Goal: Information Seeking & Learning: Check status

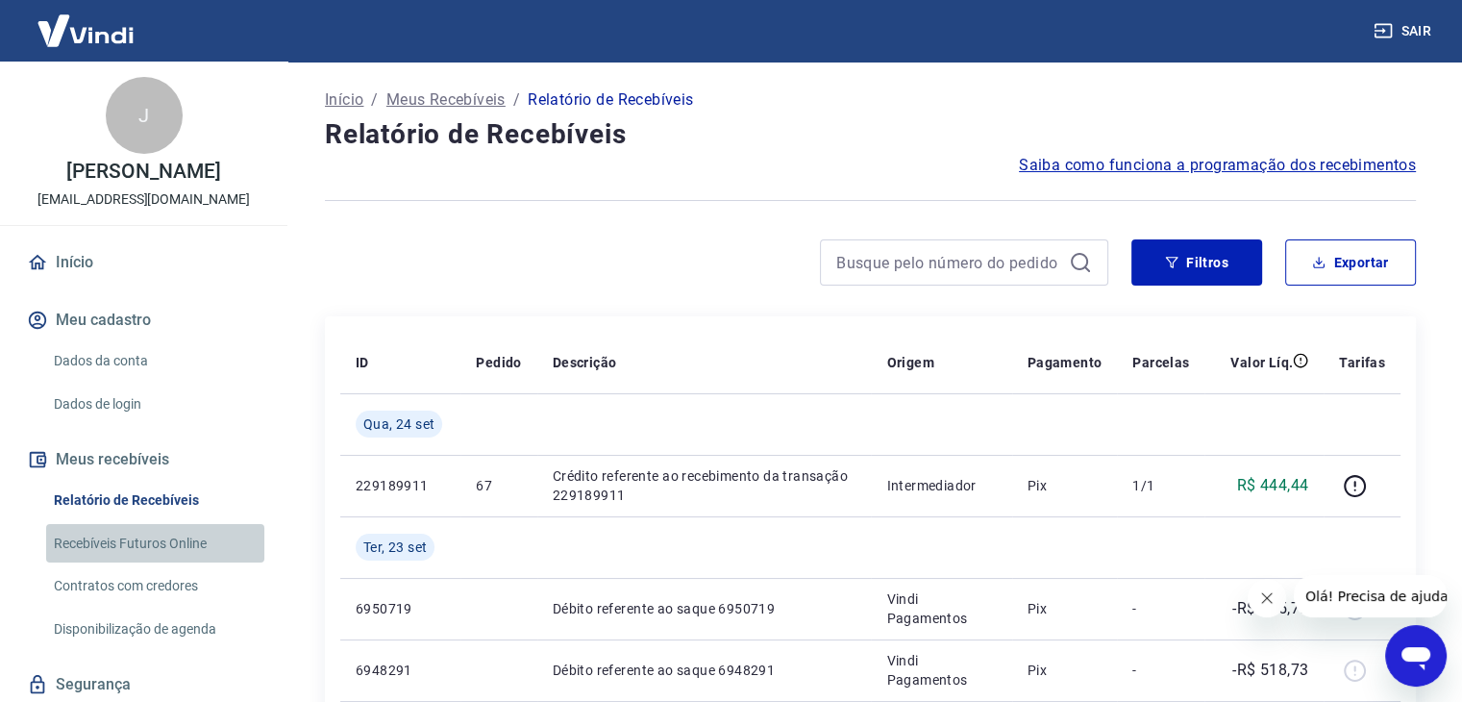
click at [161, 553] on link "Recebíveis Futuros Online" at bounding box center [155, 543] width 218 height 39
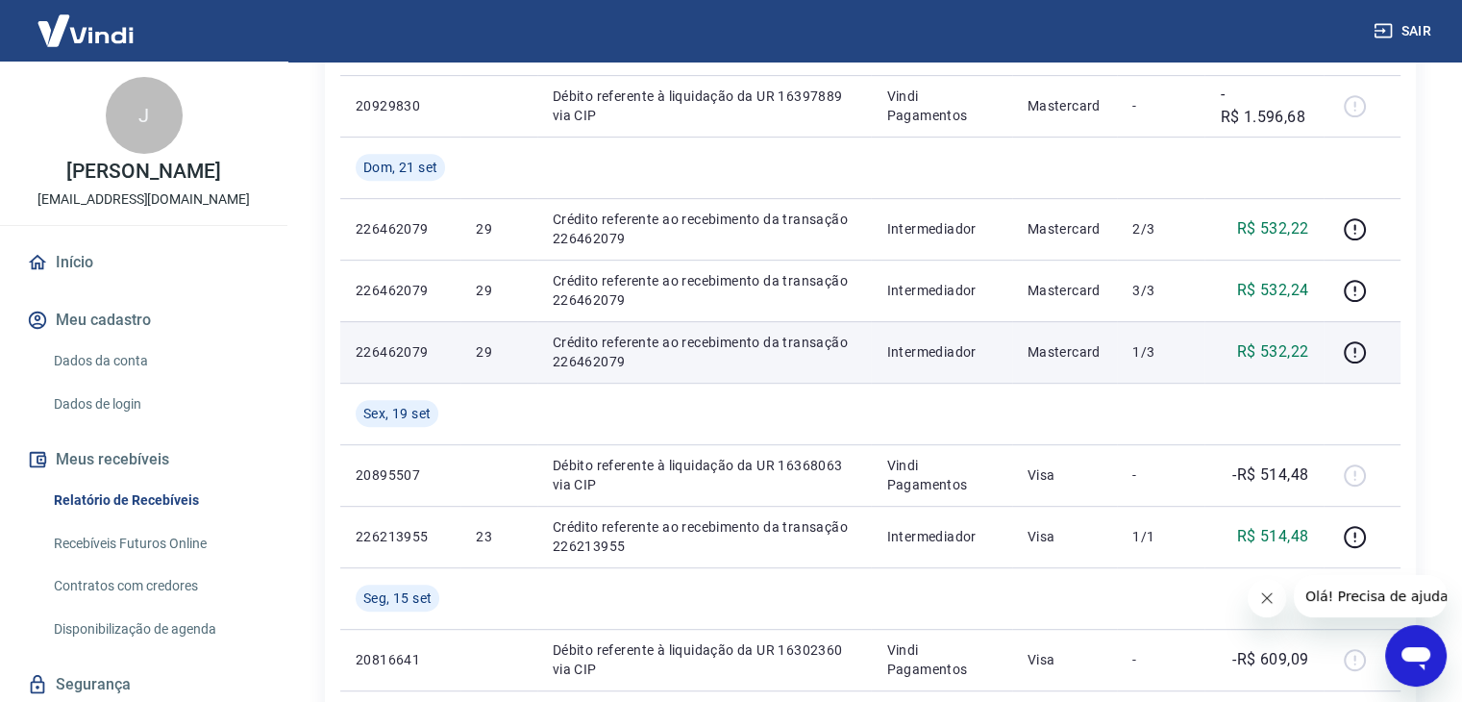
scroll to position [787, 0]
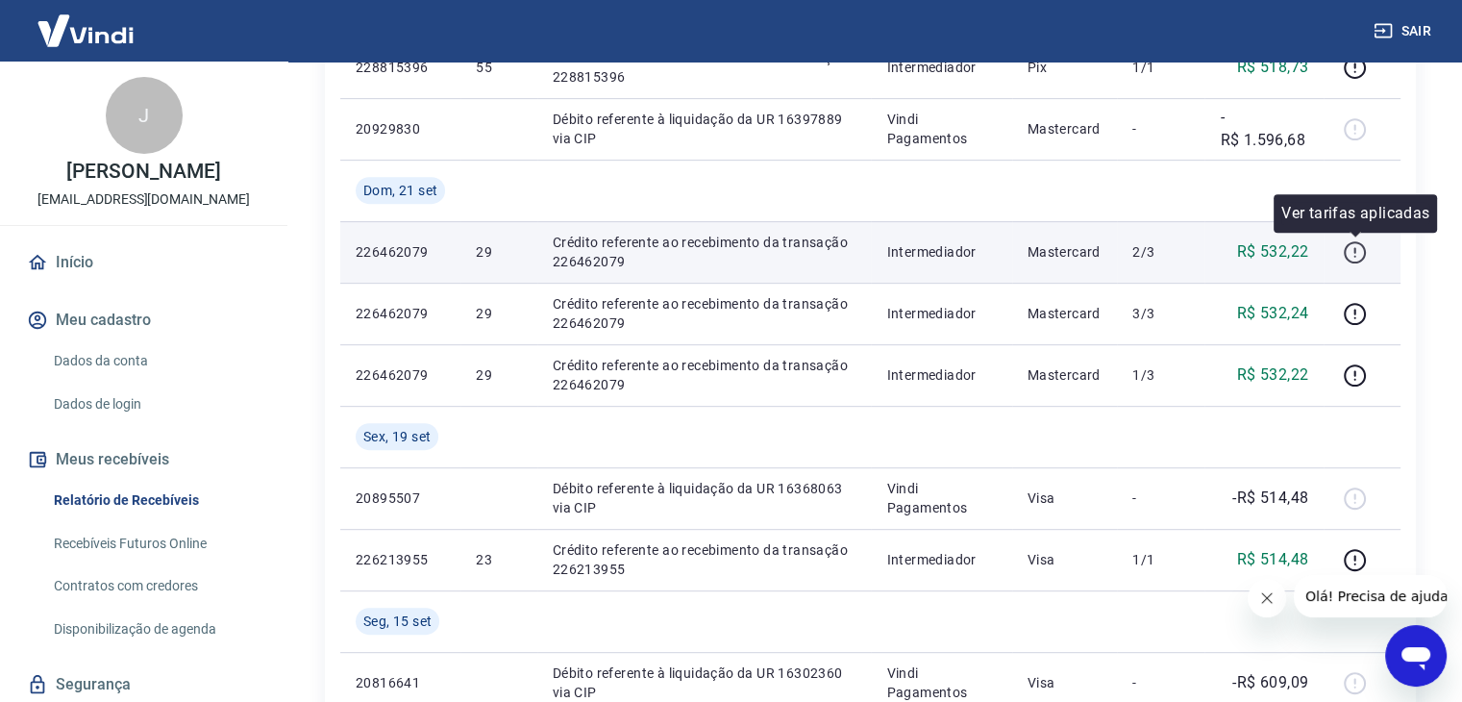
click at [1355, 245] on icon "button" at bounding box center [1355, 252] width 24 height 24
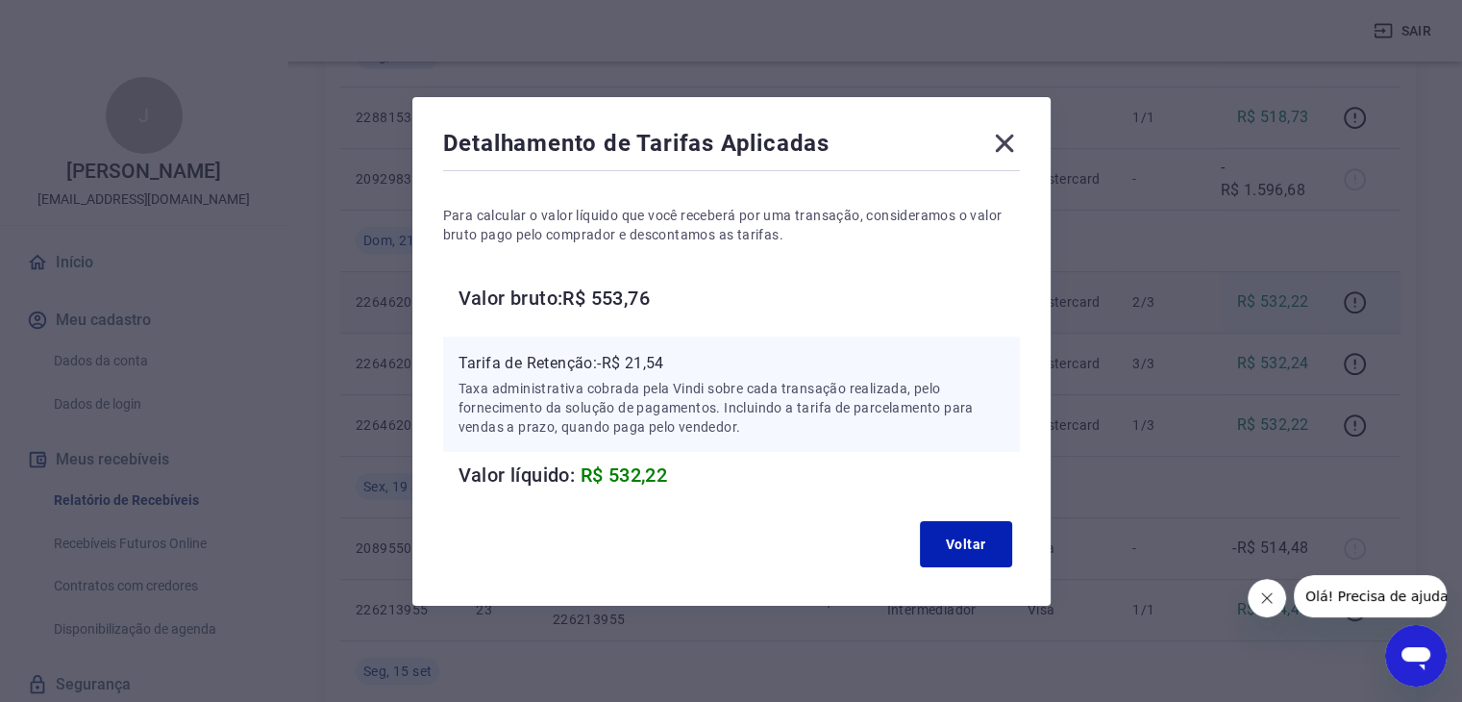
scroll to position [733, 0]
click at [974, 553] on button "Voltar" at bounding box center [966, 544] width 92 height 46
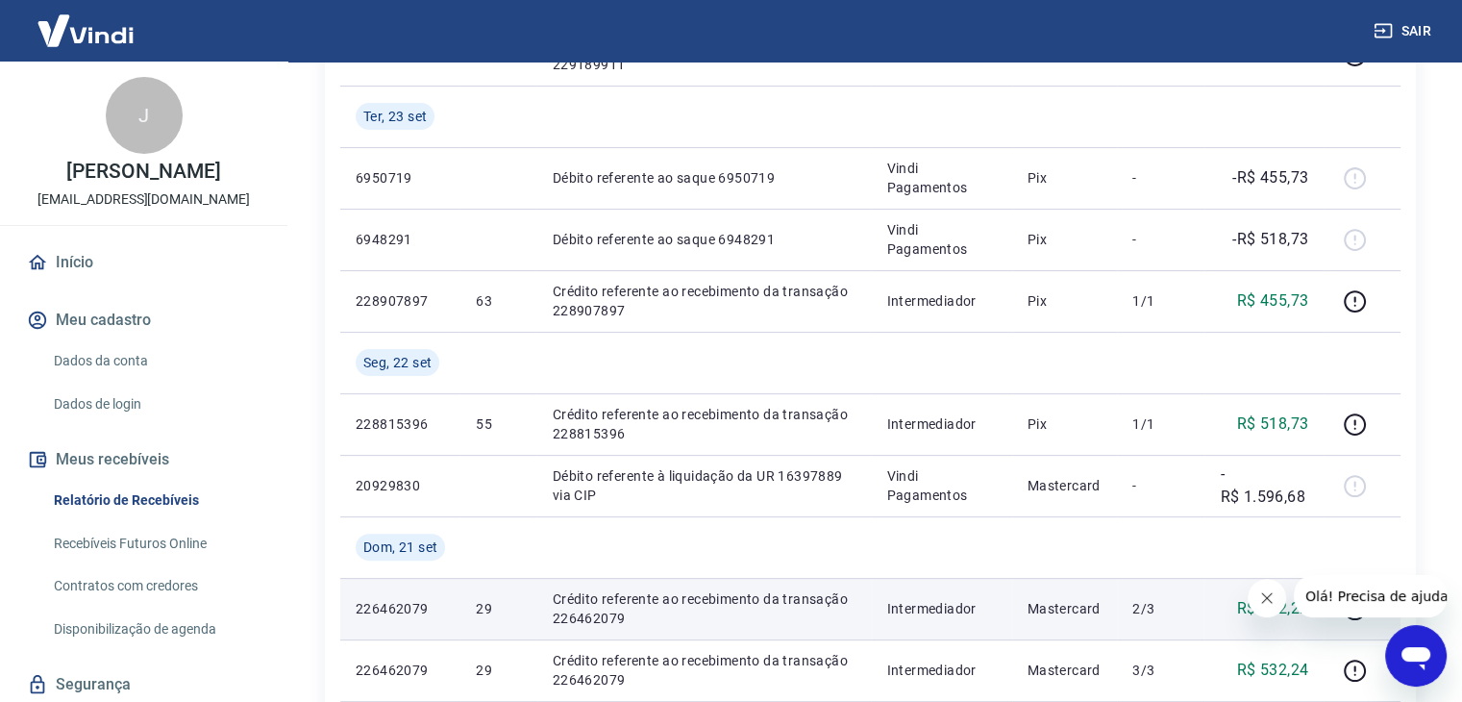
scroll to position [250, 0]
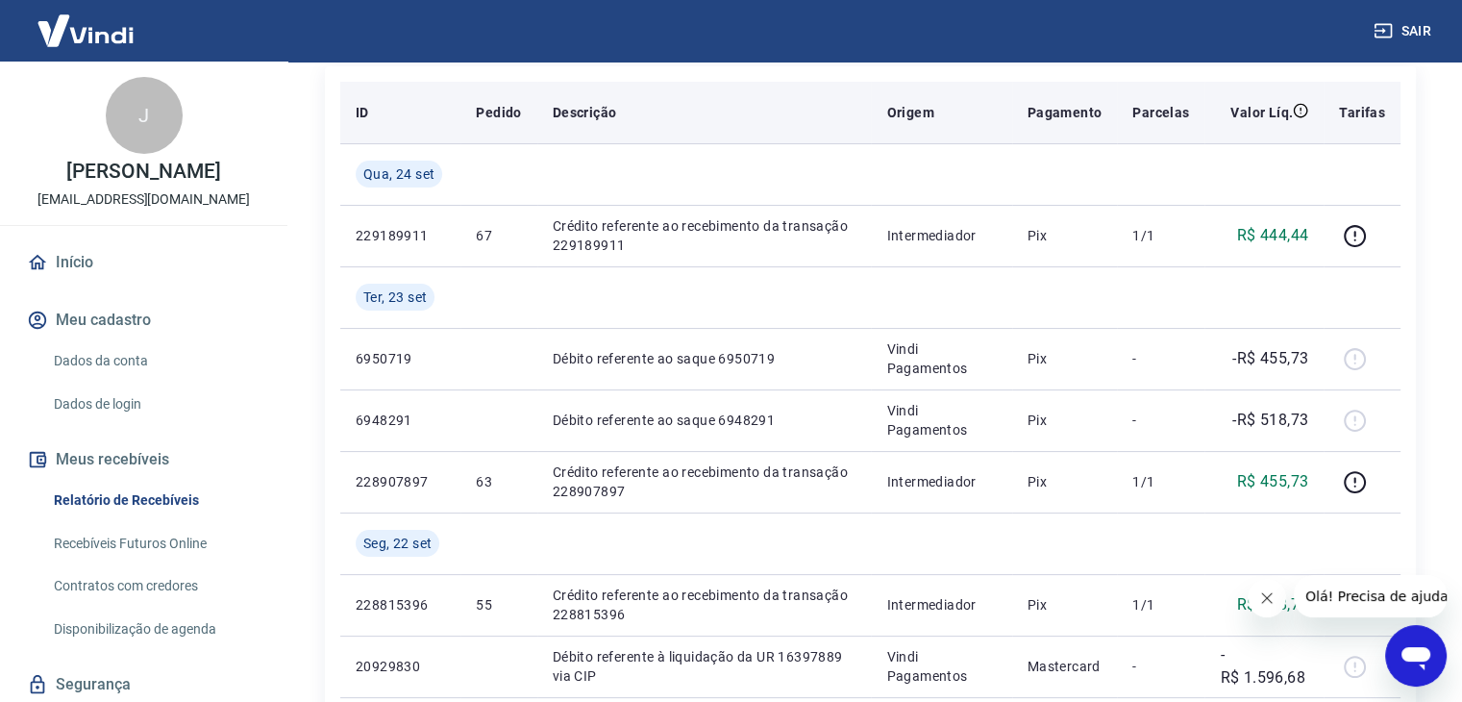
click at [1281, 115] on p "Valor Líq." at bounding box center [1261, 112] width 62 height 19
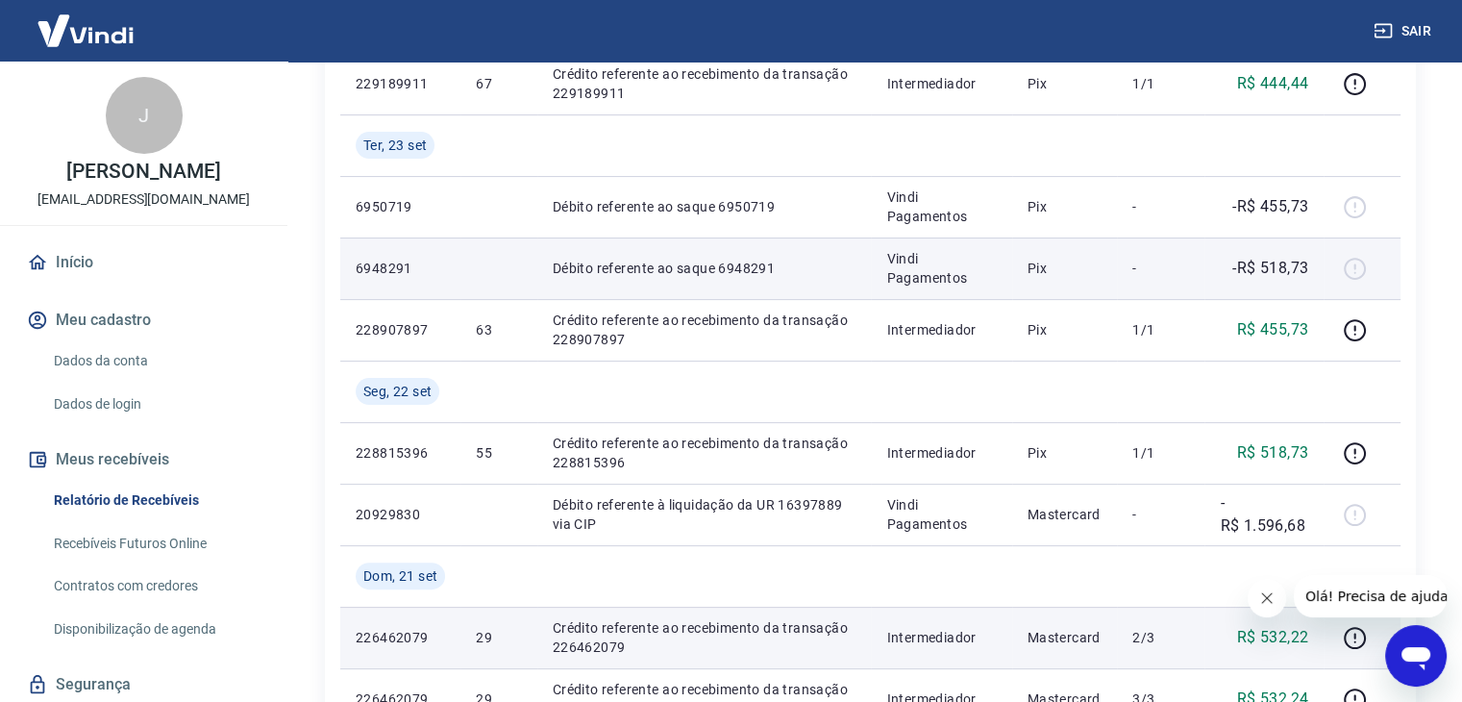
scroll to position [403, 0]
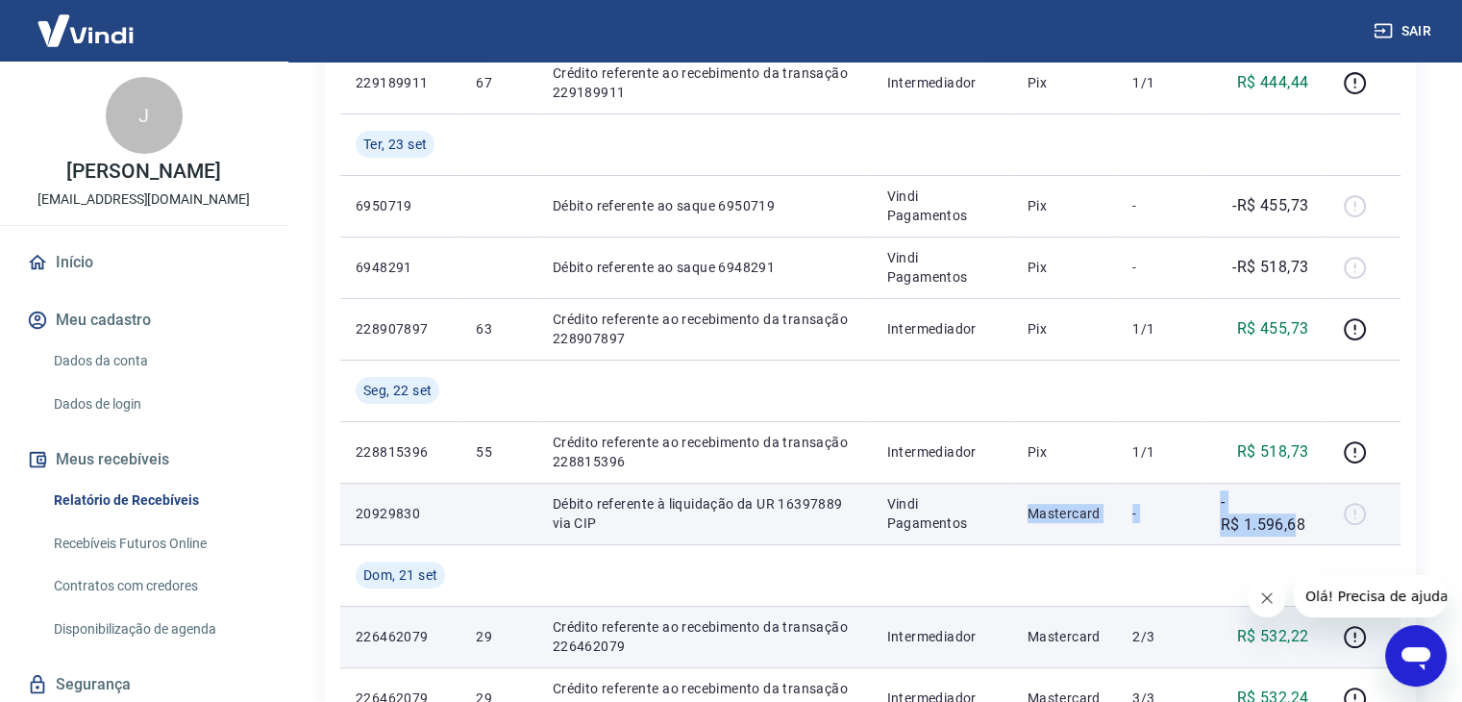
drag, startPoint x: 1300, startPoint y: 523, endPoint x: 1007, endPoint y: 520, distance: 292.2
click at [1007, 520] on tr "20929830 Débito referente à liquidação da UR 16397889 via CIP Vindi Pagamentos …" at bounding box center [870, 514] width 1060 height 62
click at [1007, 520] on td "Vindi Pagamentos" at bounding box center [941, 514] width 140 height 62
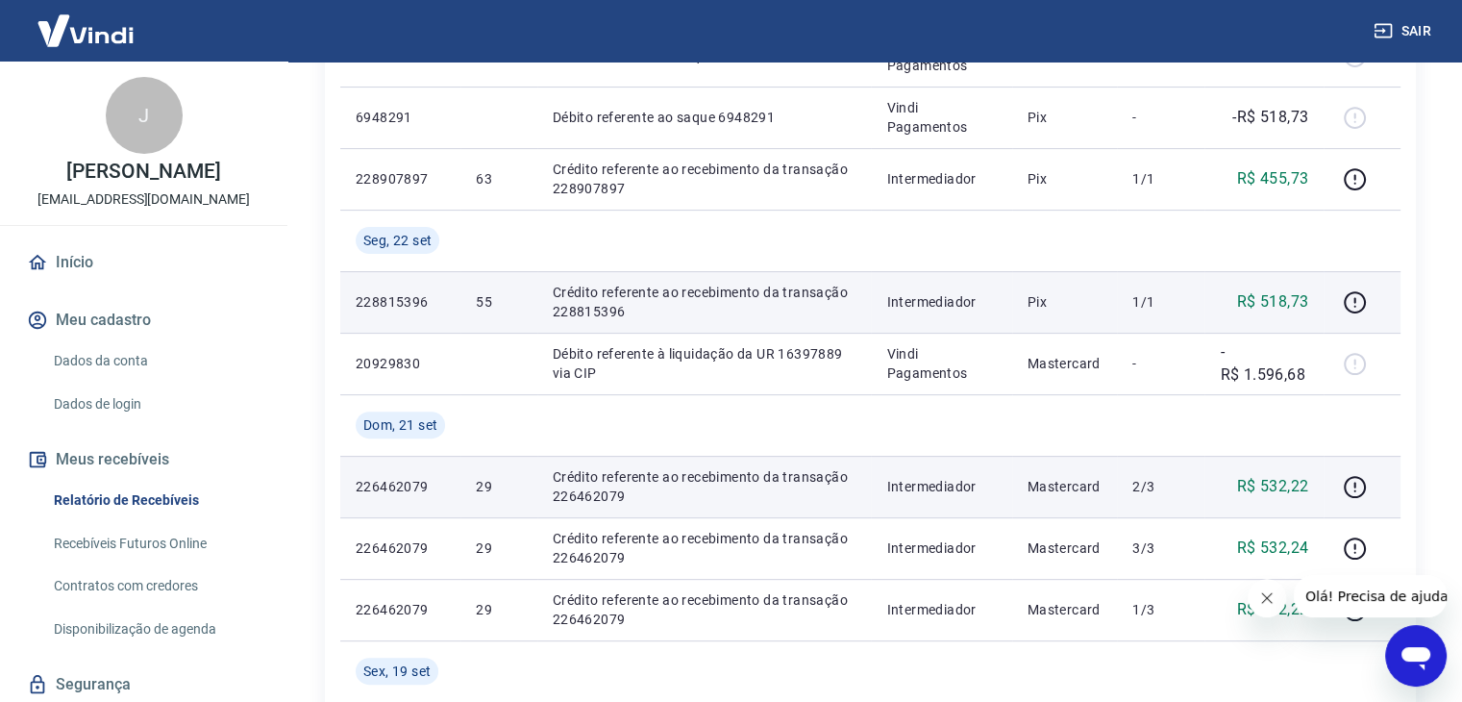
scroll to position [542, 0]
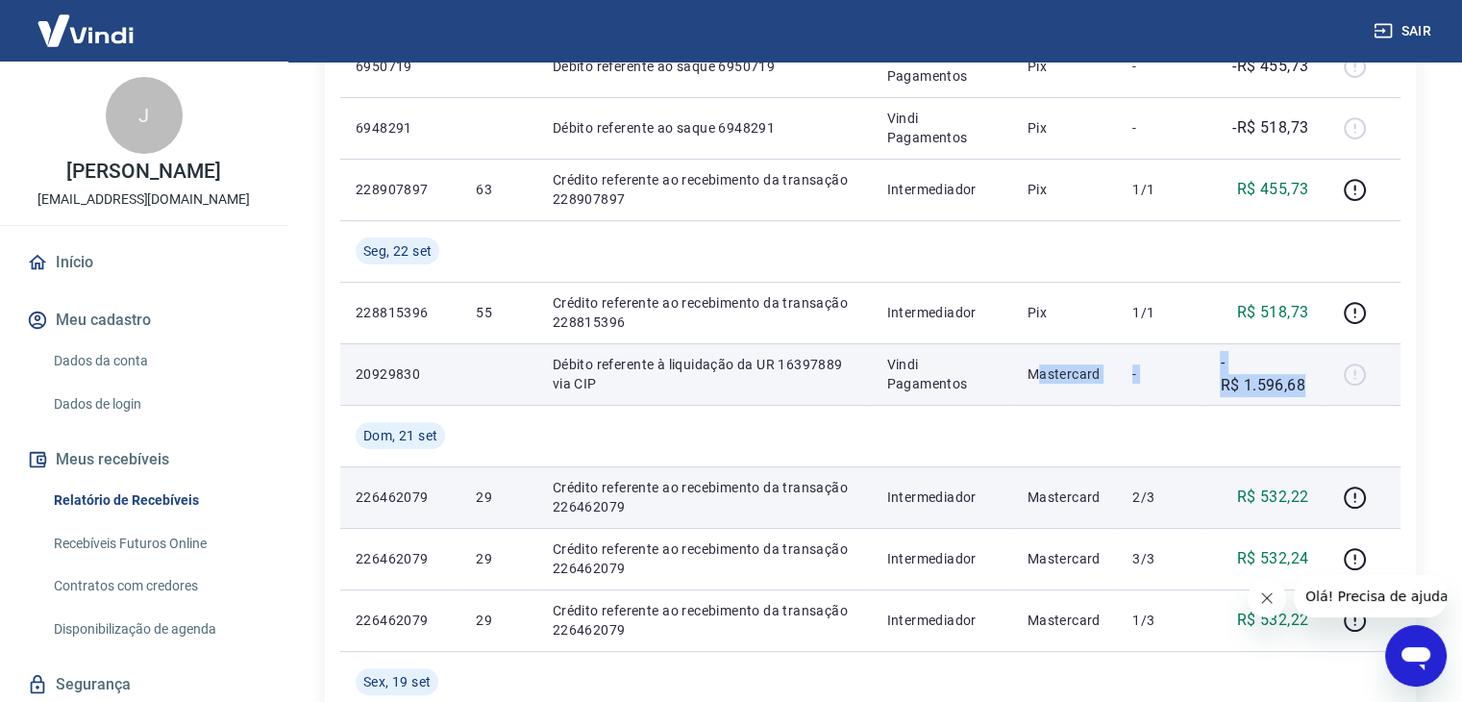
drag, startPoint x: 1307, startPoint y: 382, endPoint x: 1037, endPoint y: 402, distance: 270.9
click at [1037, 402] on tr "20929830 Débito referente à liquidação da UR 16397889 via CIP Vindi Pagamentos …" at bounding box center [870, 374] width 1060 height 62
click at [1037, 402] on td "Mastercard" at bounding box center [1065, 374] width 106 height 62
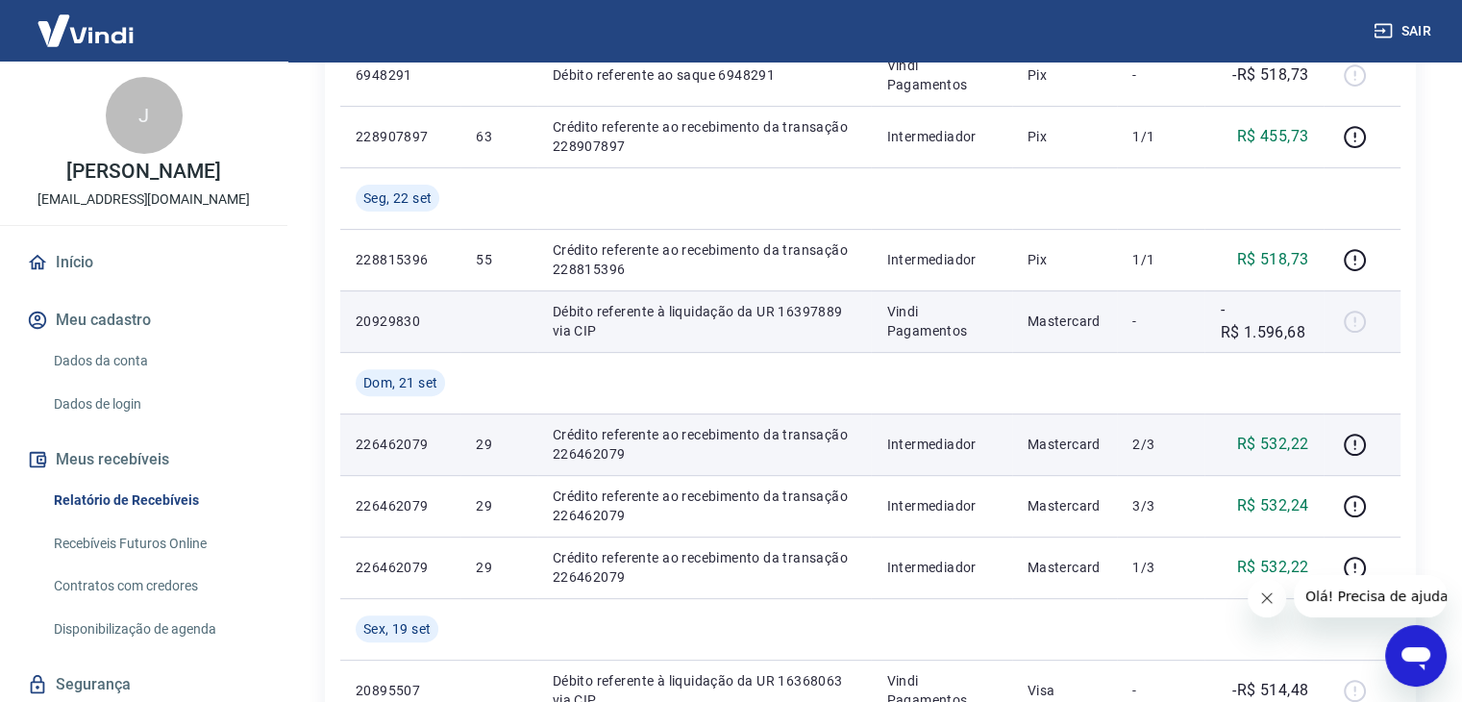
scroll to position [596, 0]
drag, startPoint x: 1306, startPoint y: 333, endPoint x: 1243, endPoint y: 332, distance: 63.5
click at [1243, 332] on p "-R$ 1.596,68" at bounding box center [1264, 320] width 88 height 46
copy p "1.596,68"
click at [1353, 309] on div at bounding box center [1362, 320] width 46 height 31
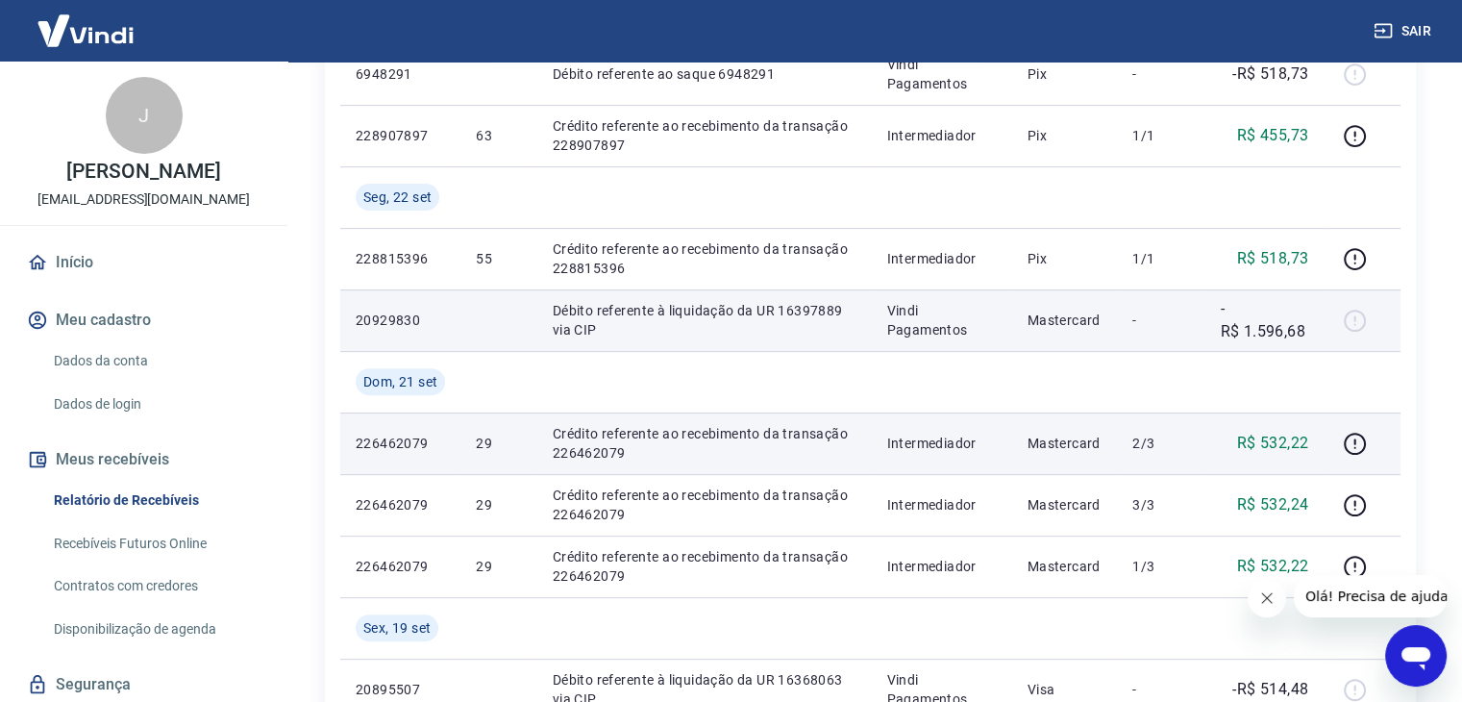
click at [1353, 325] on div at bounding box center [1362, 320] width 46 height 31
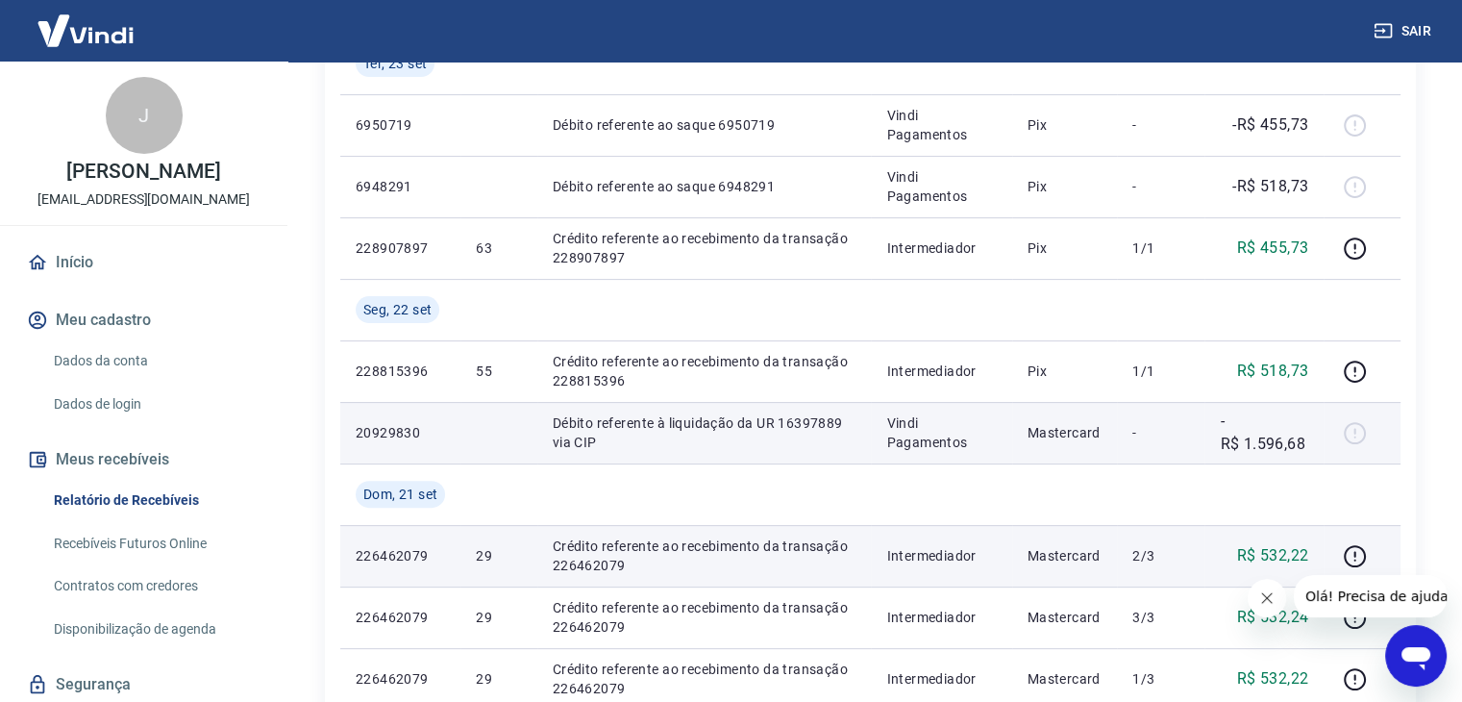
scroll to position [481, 0]
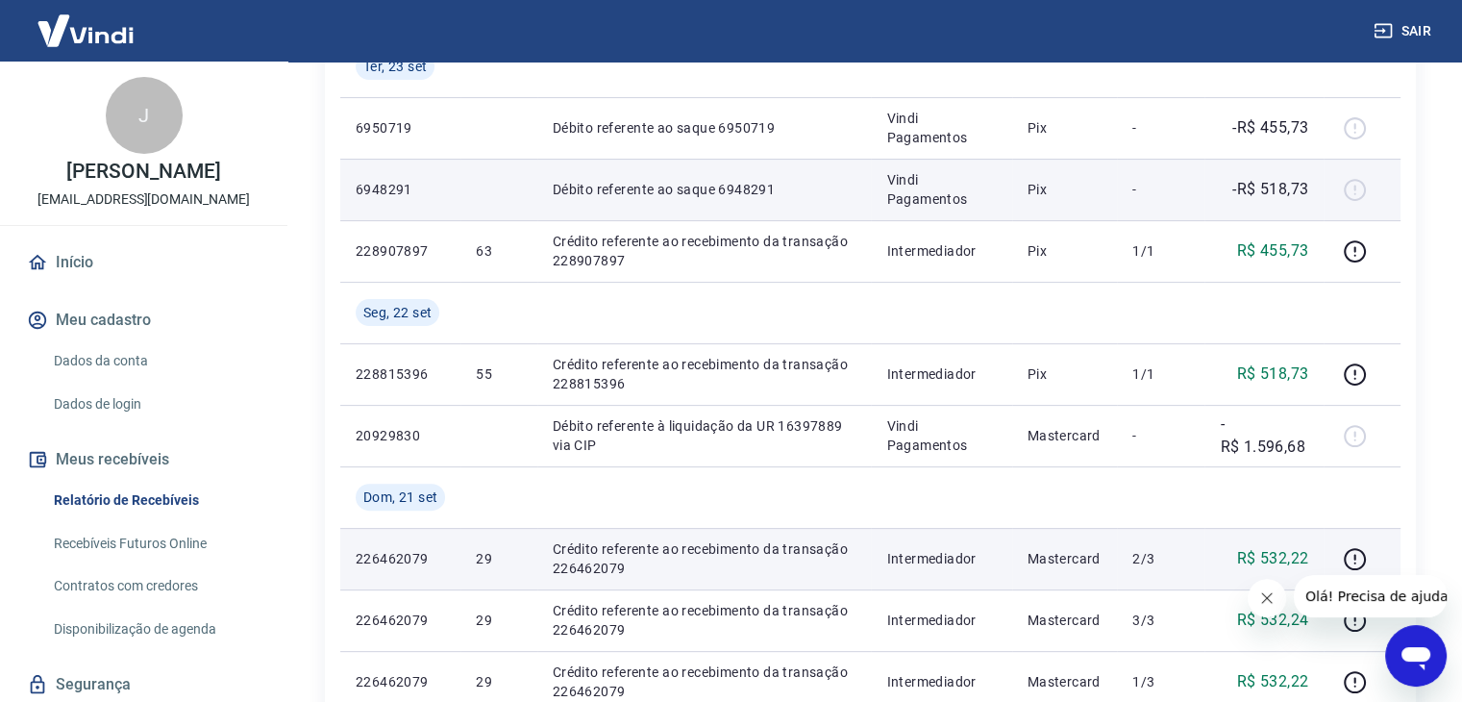
click at [1352, 186] on div at bounding box center [1362, 189] width 46 height 31
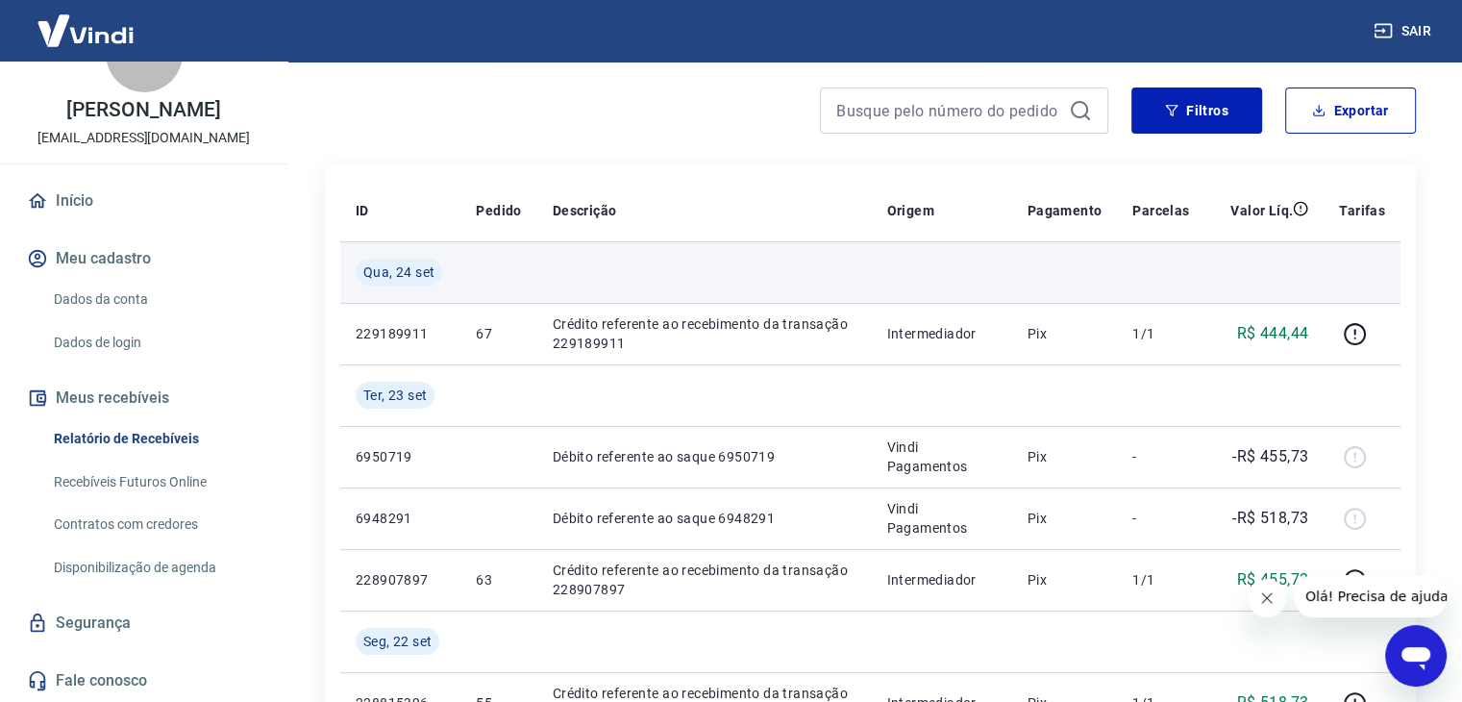
scroll to position [153, 0]
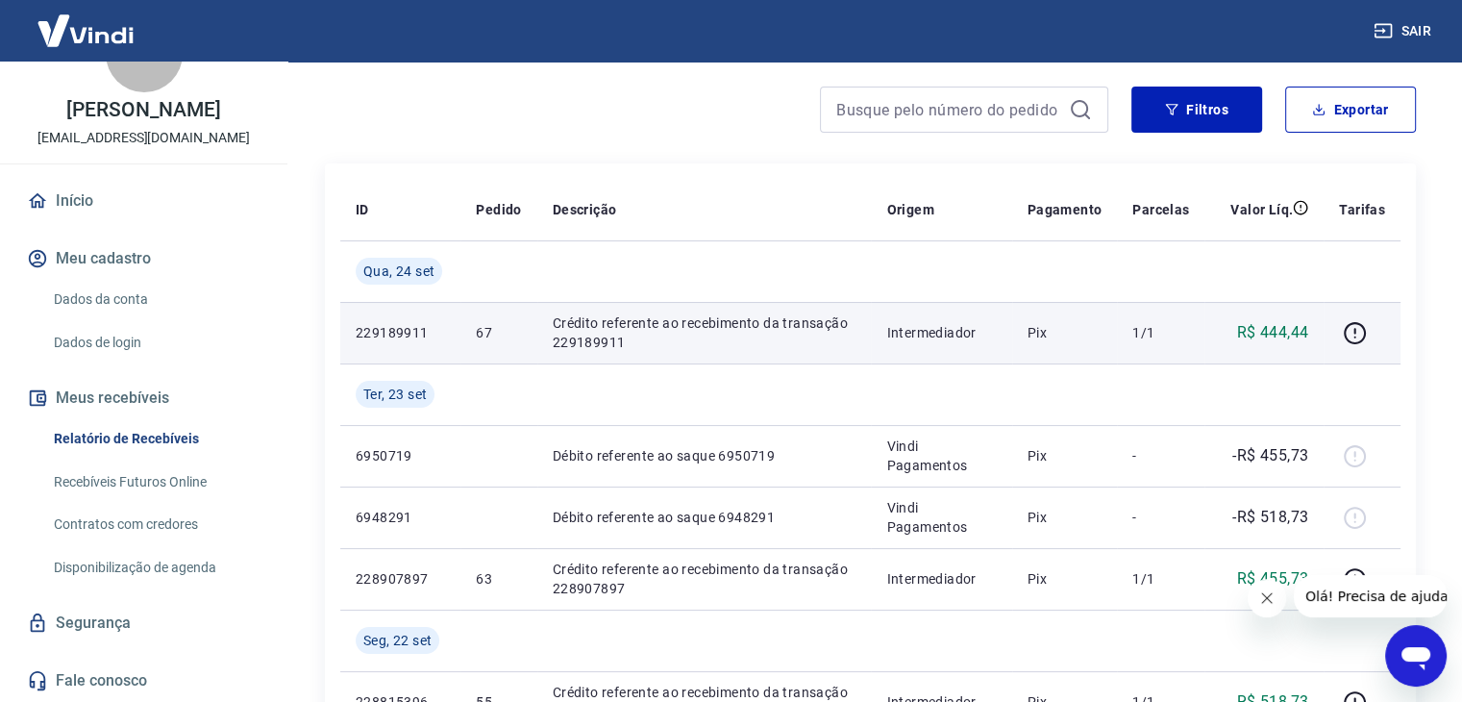
click at [961, 335] on p "Intermediador" at bounding box center [941, 332] width 110 height 19
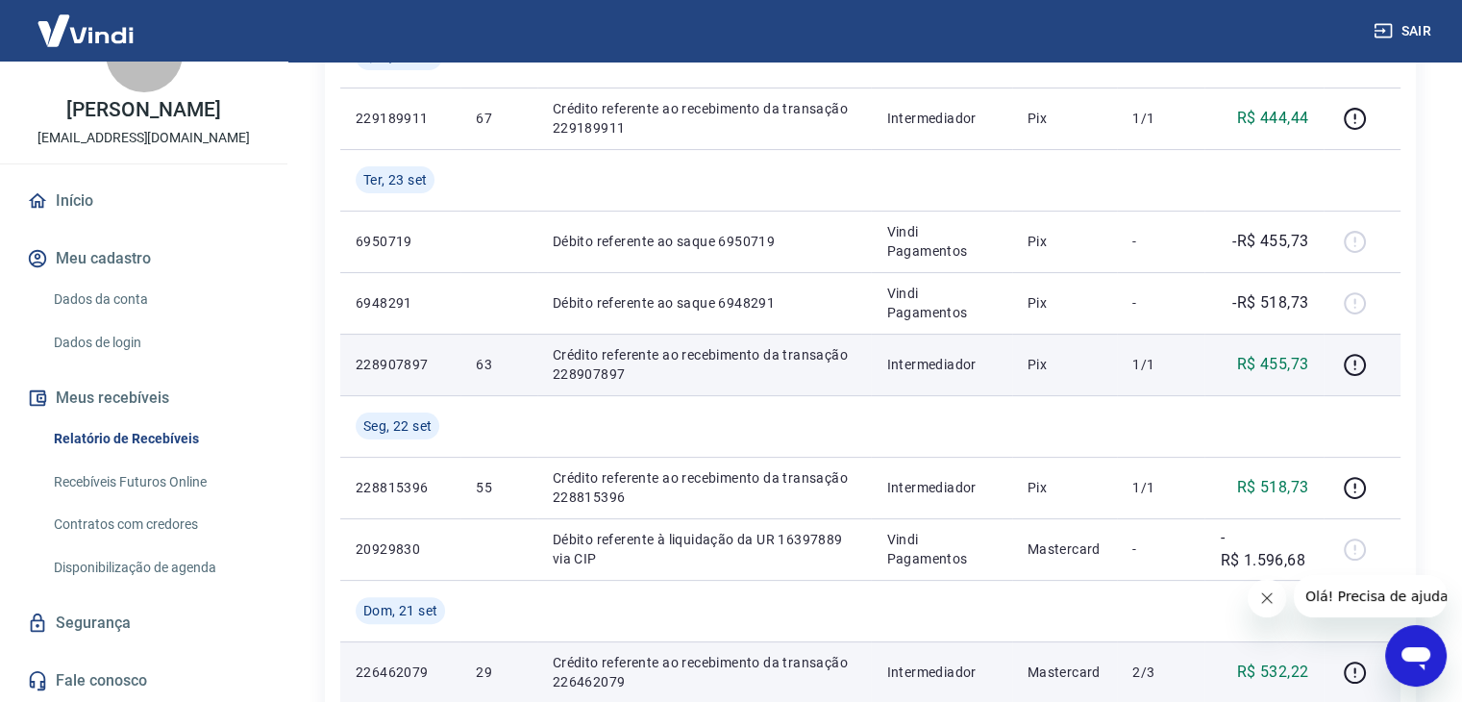
scroll to position [399, 0]
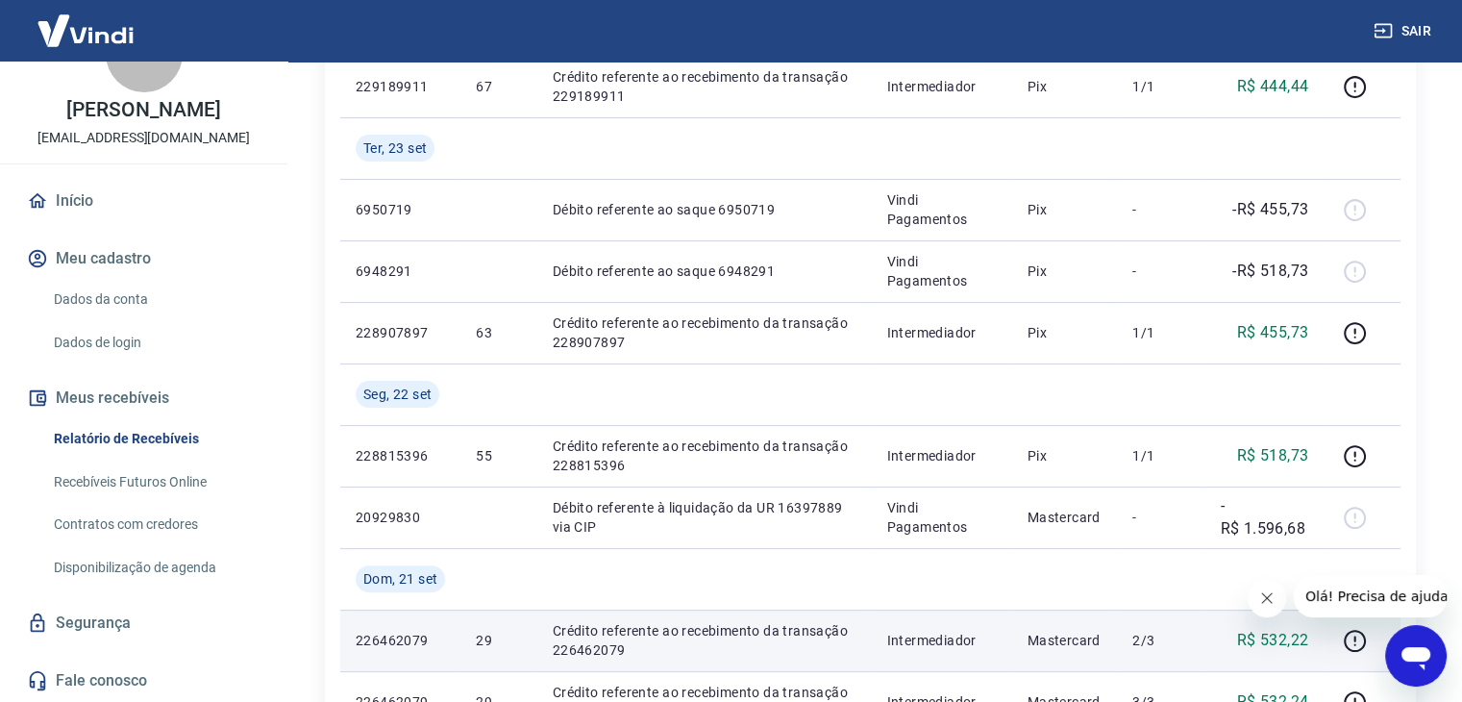
click at [1279, 606] on button "Fechar mensagem da empresa" at bounding box center [1267, 598] width 38 height 38
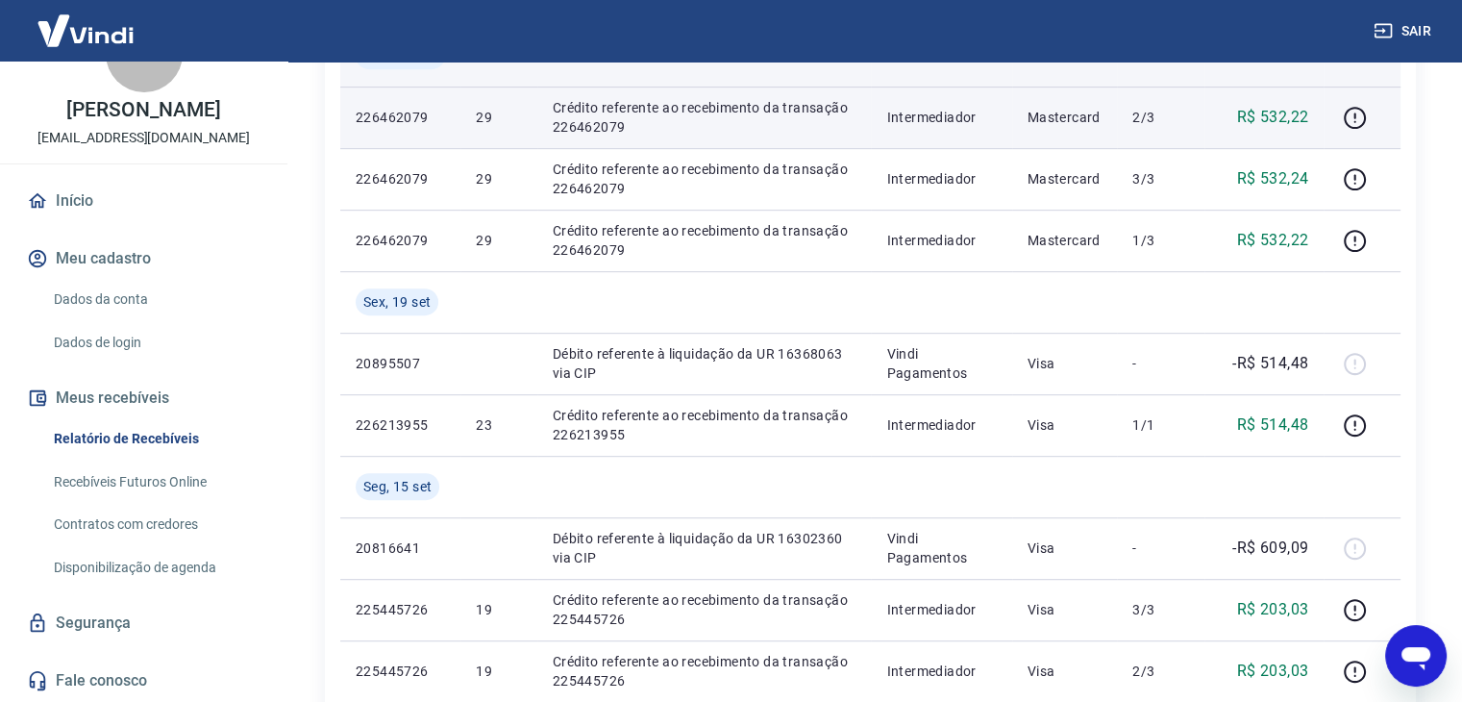
scroll to position [931, 0]
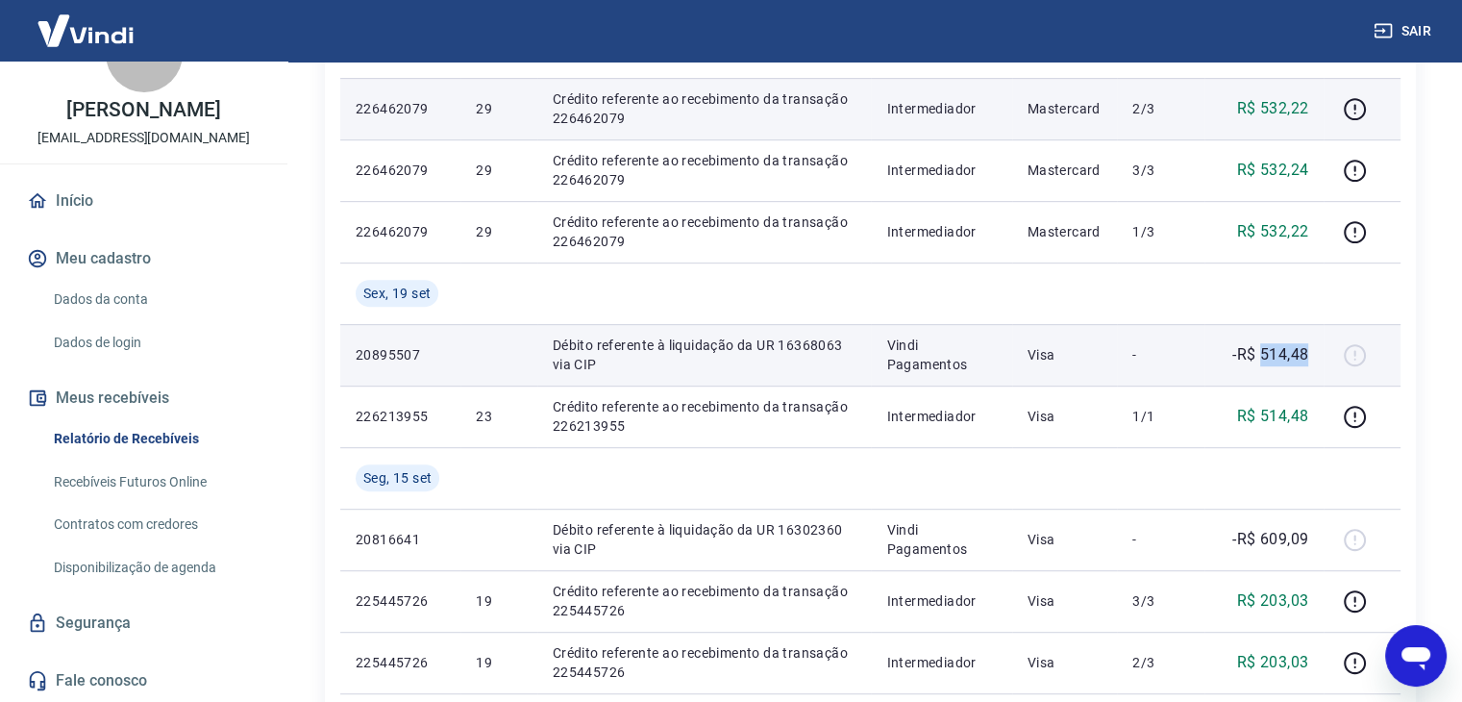
drag, startPoint x: 1307, startPoint y: 357, endPoint x: 1265, endPoint y: 357, distance: 42.3
click at [1265, 357] on p "-R$ 514,48" at bounding box center [1270, 354] width 76 height 23
copy p "514,48"
click at [1011, 360] on td "Vindi Pagamentos" at bounding box center [941, 355] width 140 height 62
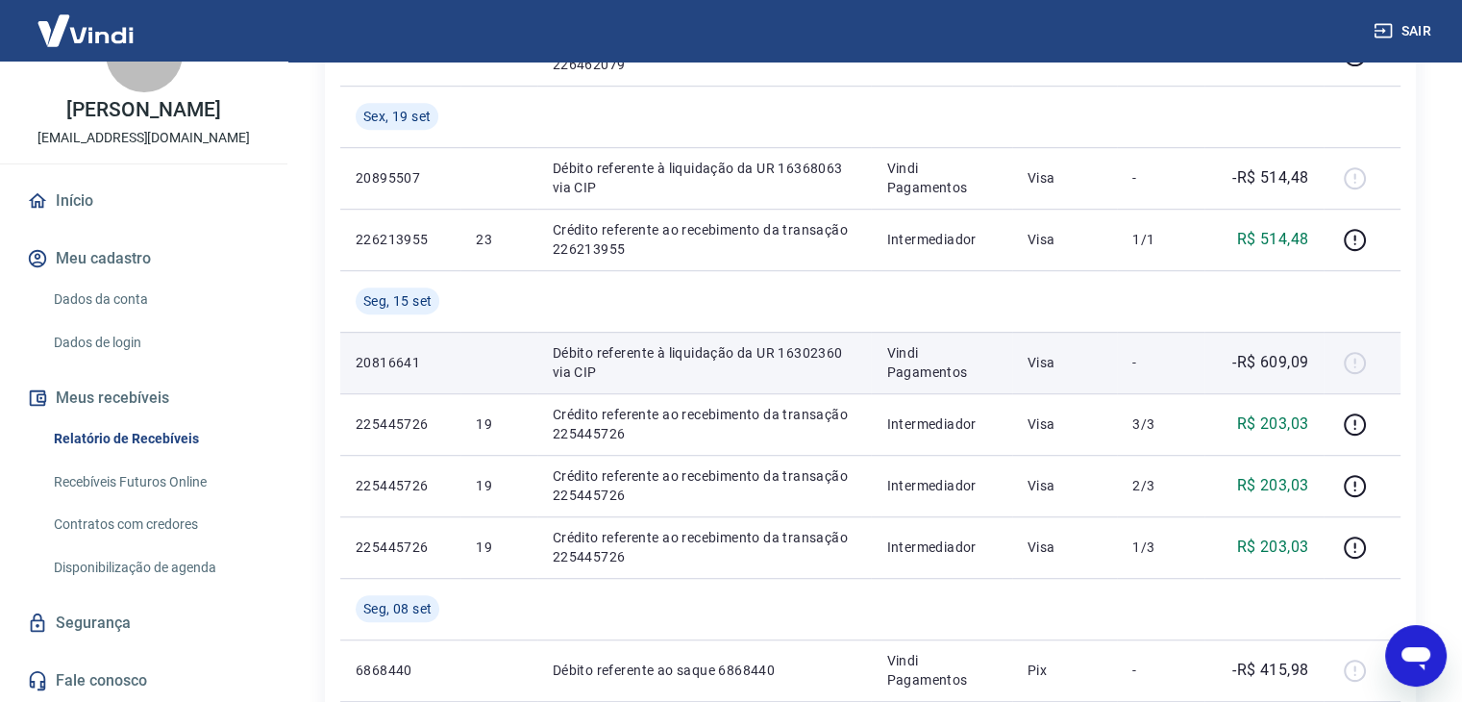
scroll to position [1109, 0]
drag, startPoint x: 1306, startPoint y: 355, endPoint x: 1262, endPoint y: 360, distance: 44.6
click at [1262, 360] on p "-R$ 609,09" at bounding box center [1270, 360] width 76 height 23
copy p "609,09"
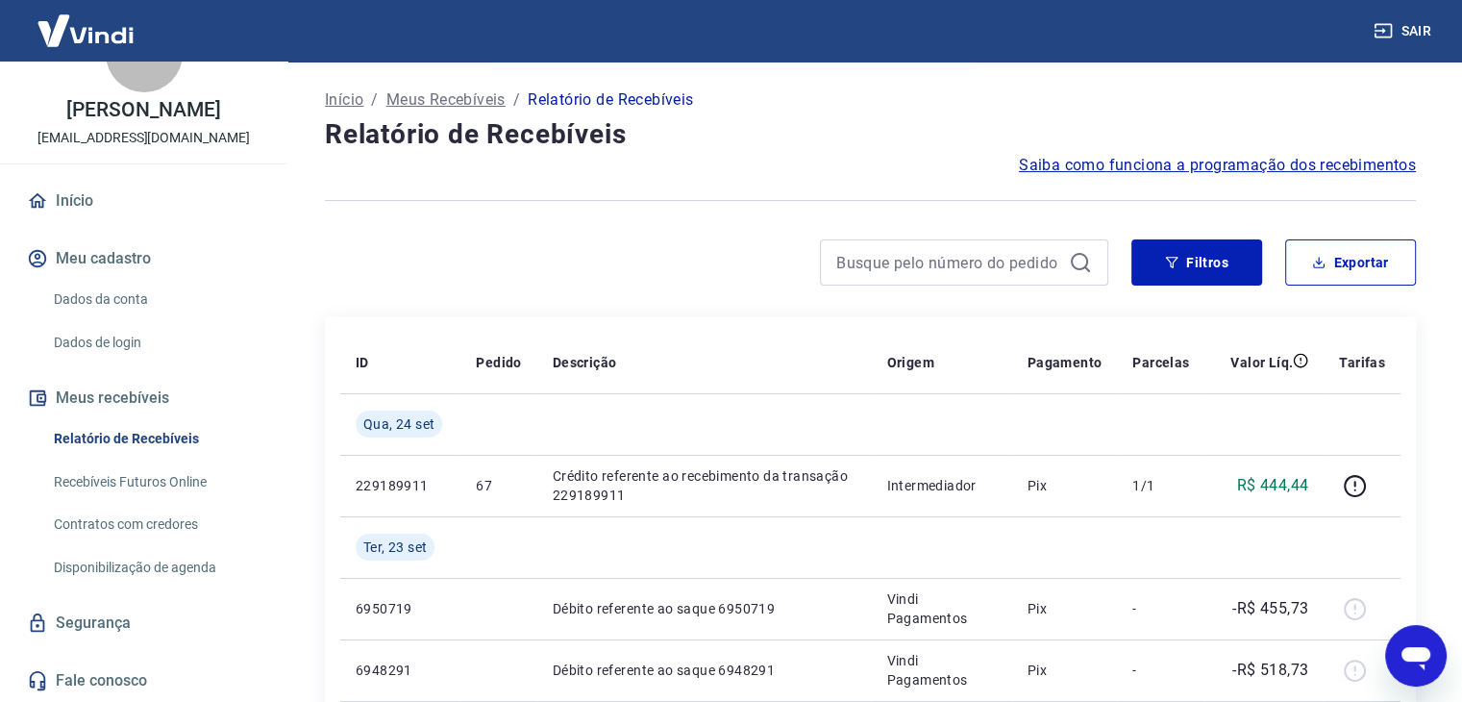
scroll to position [369, 0]
